Goal: Check status: Check status

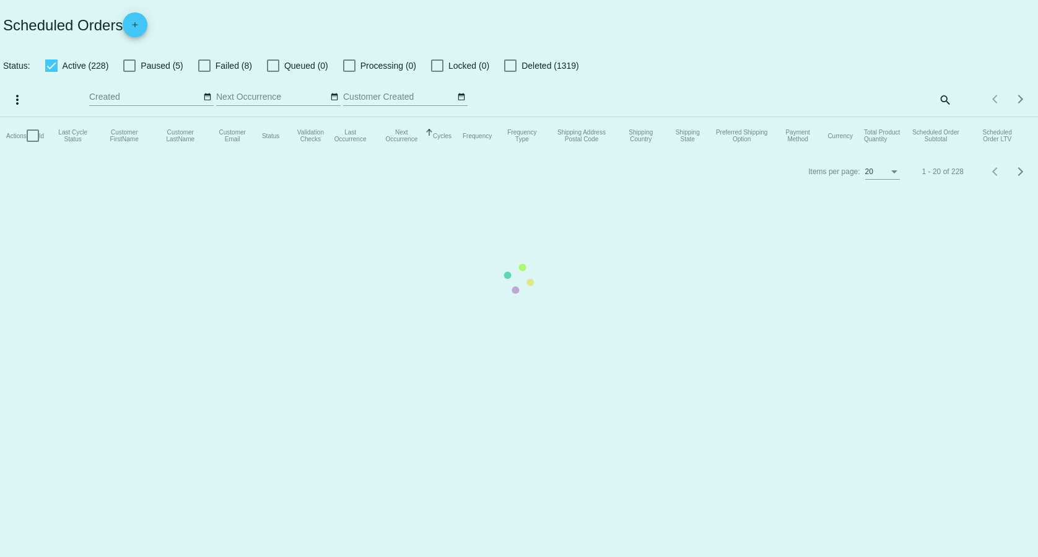
click at [947, 117] on mat-table "Actions Id Last Cycle Status Customer FirstName Customer LastName Customer Emai…" at bounding box center [519, 135] width 1038 height 37
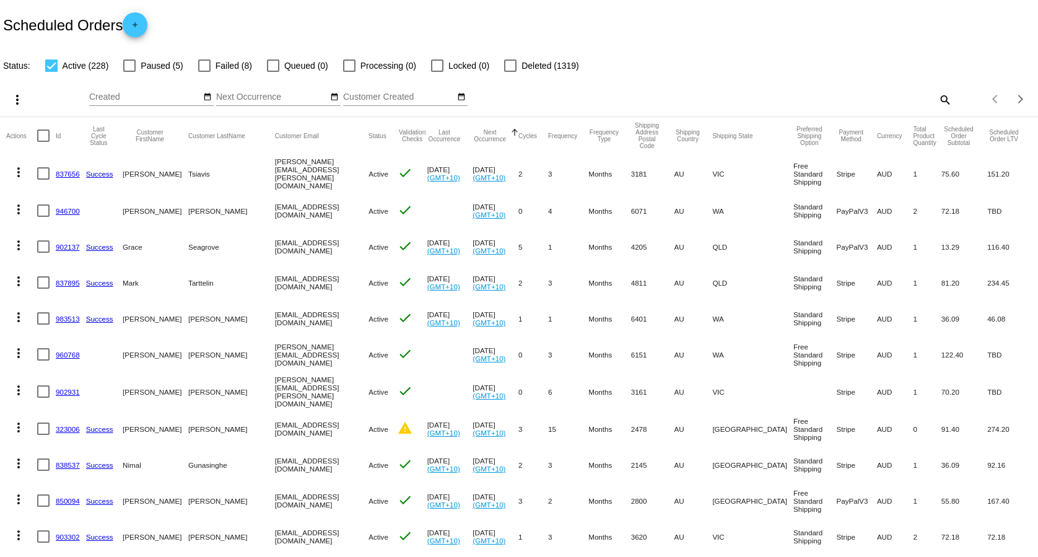
click at [952, 102] on div "Items per page: 20 1 - 20 of 228" at bounding box center [995, 99] width 86 height 35
click at [937, 104] on mat-icon "search" at bounding box center [944, 99] width 15 height 19
click at [833, 97] on input "Search" at bounding box center [822, 97] width 259 height 10
paste input "[EMAIL_ADDRESS][DOMAIN_NAME]"
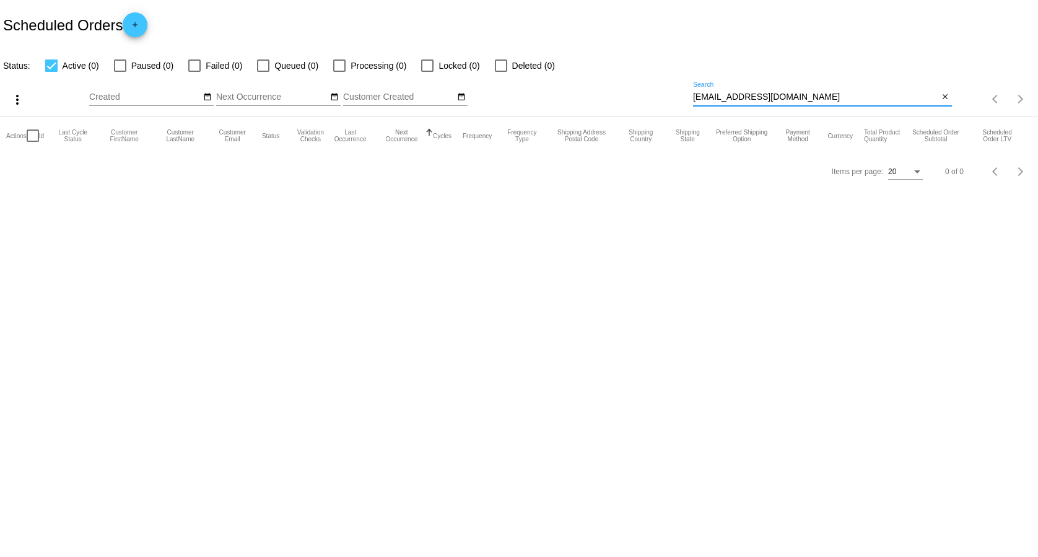
click at [695, 103] on div "[EMAIL_ADDRESS][DOMAIN_NAME] Search" at bounding box center [816, 94] width 246 height 24
click at [696, 95] on input "[EMAIL_ADDRESS][DOMAIN_NAME]" at bounding box center [816, 97] width 246 height 10
type input "[EMAIL_ADDRESS][DOMAIN_NAME]"
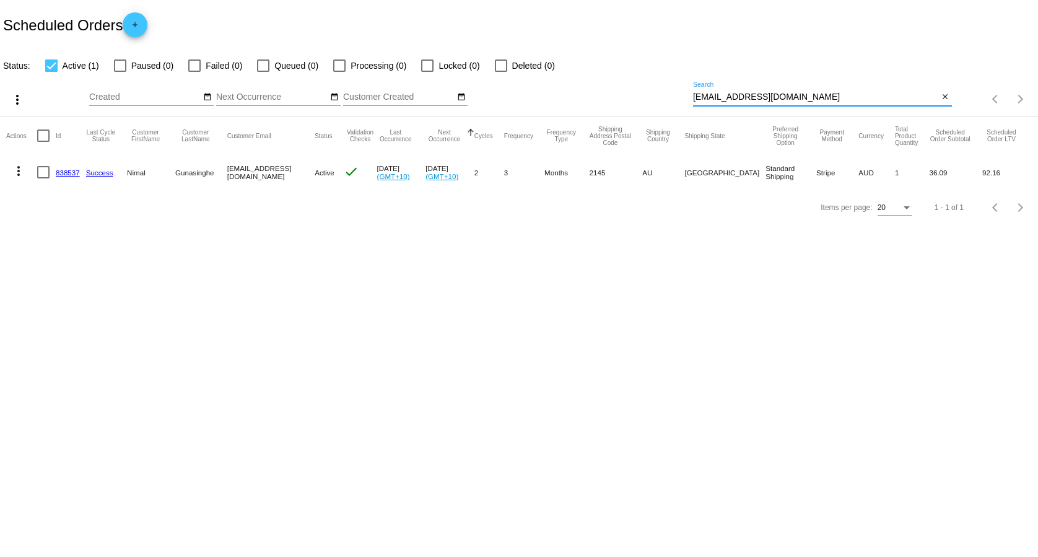
click at [60, 172] on link "838537" at bounding box center [68, 173] width 24 height 8
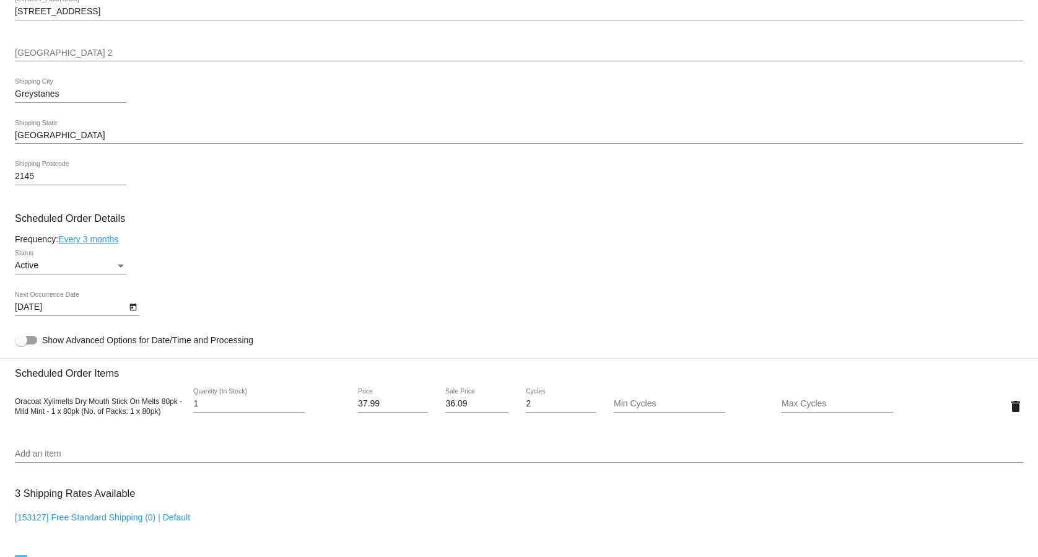
scroll to position [569, 0]
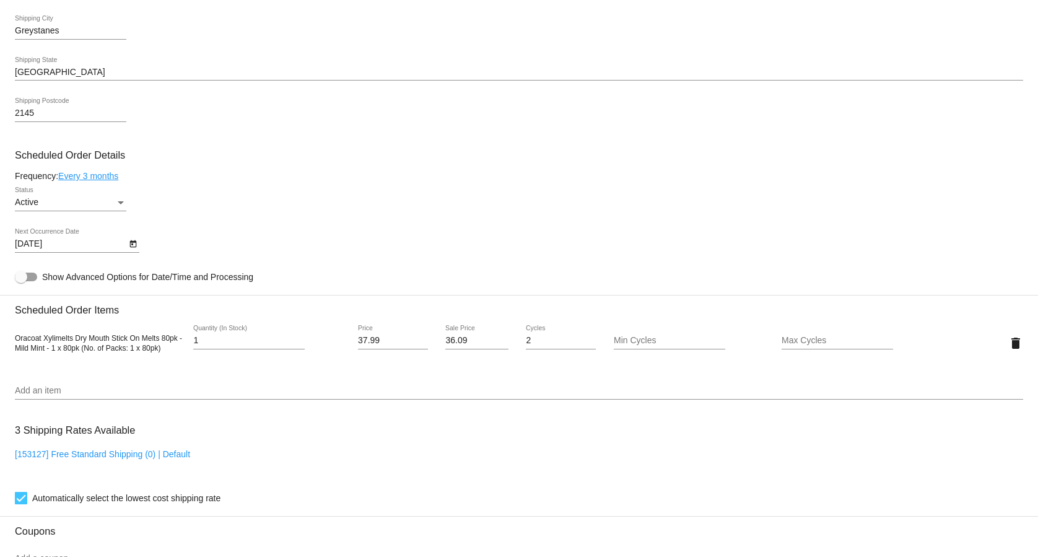
click at [131, 248] on icon "Open calendar" at bounding box center [133, 244] width 9 height 15
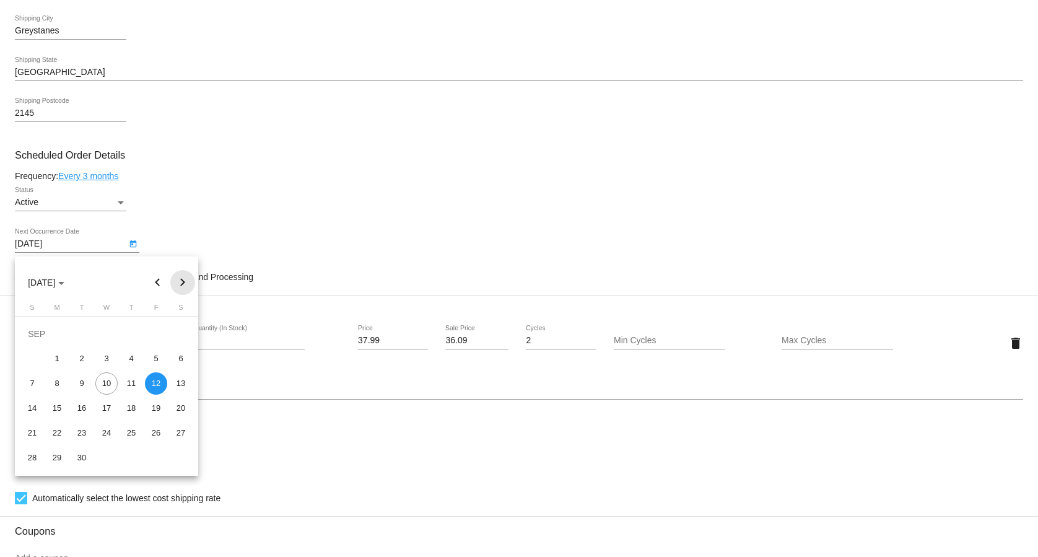
click at [178, 284] on button "Next month" at bounding box center [182, 282] width 25 height 25
click at [152, 339] on div "3" at bounding box center [156, 334] width 22 height 22
type input "[DATE]"
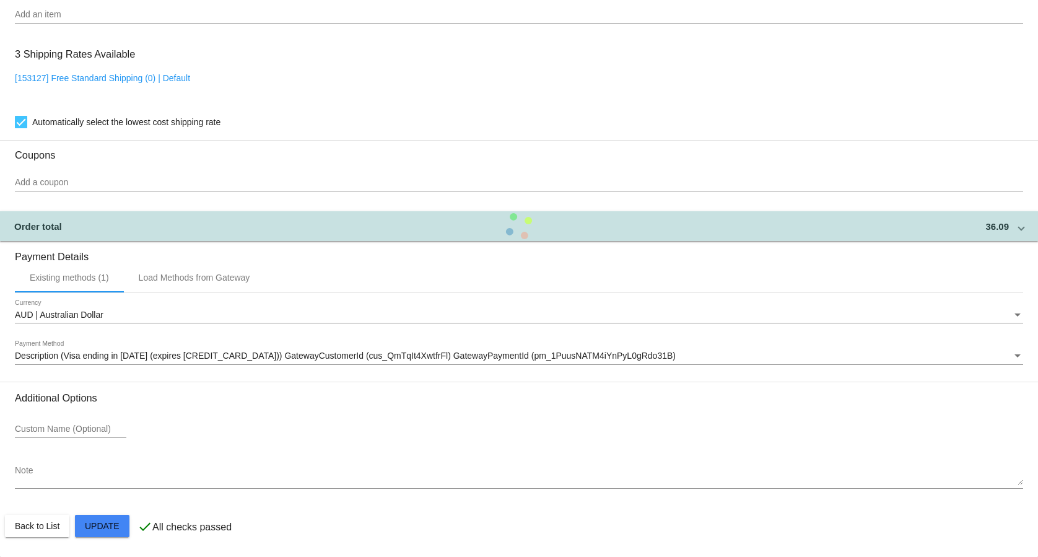
scroll to position [950, 0]
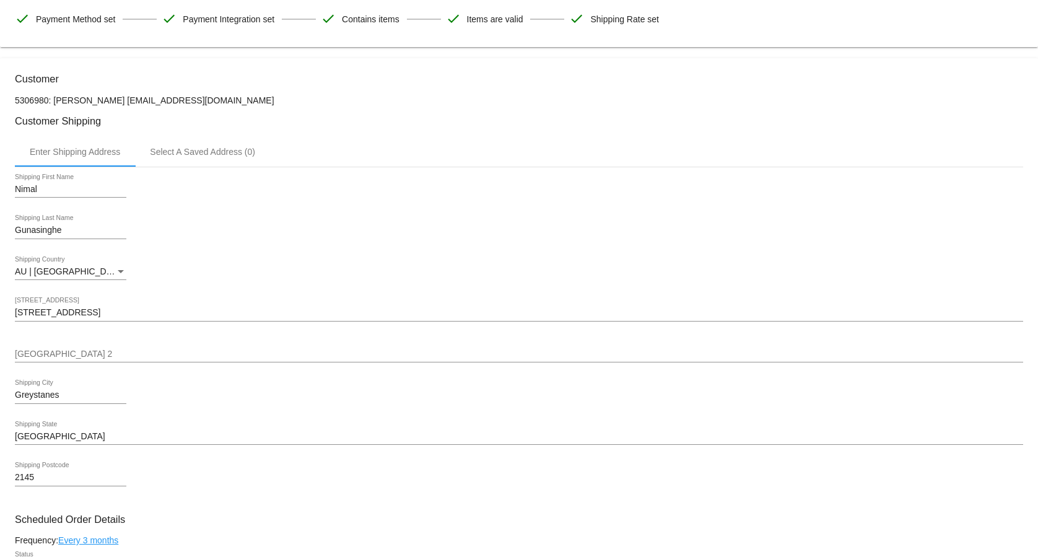
scroll to position [0, 0]
